Goal: Transaction & Acquisition: Book appointment/travel/reservation

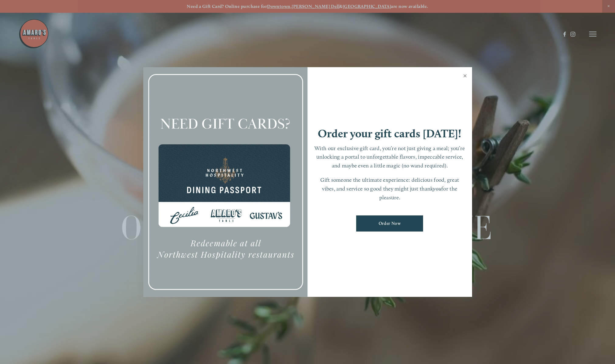
click at [463, 75] on link "Close" at bounding box center [465, 76] width 12 height 17
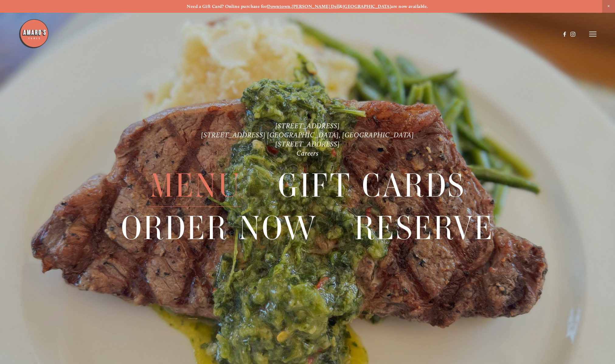
click at [205, 180] on span "Menu" at bounding box center [196, 185] width 92 height 42
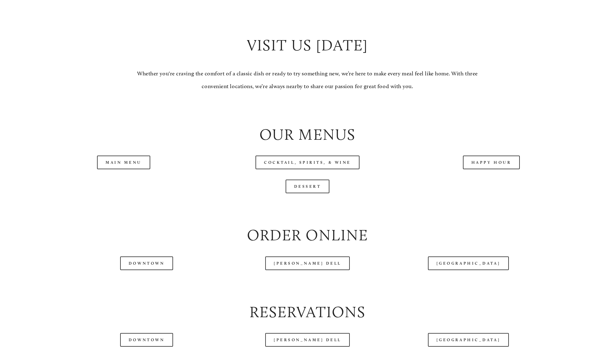
scroll to position [623, 0]
click at [128, 169] on link "Main Menu" at bounding box center [123, 162] width 53 height 14
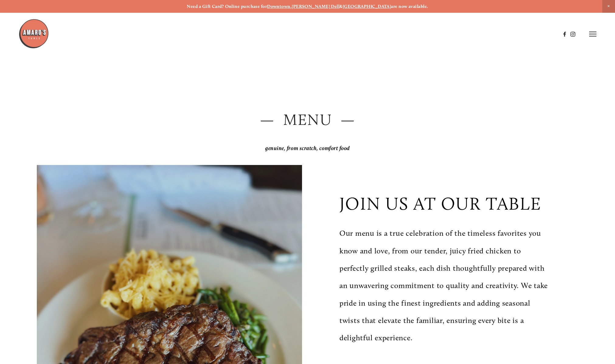
scroll to position [0, 0]
click at [592, 35] on icon at bounding box center [592, 33] width 7 height 5
click at [543, 34] on span "Reserve" at bounding box center [547, 34] width 16 height 6
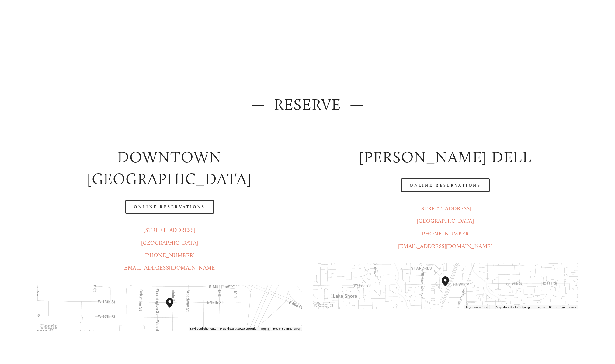
scroll to position [18, 0]
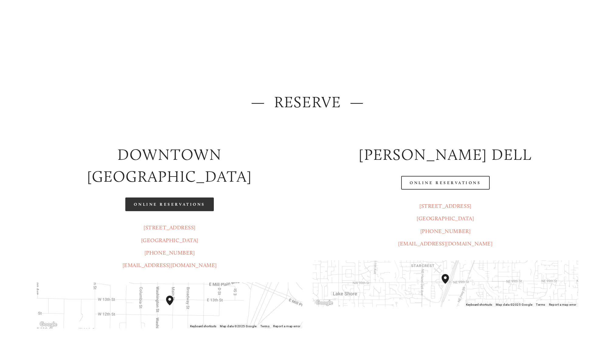
click at [182, 198] on link "Online Reservations" at bounding box center [169, 205] width 88 height 14
